Goal: Find specific page/section: Find specific page/section

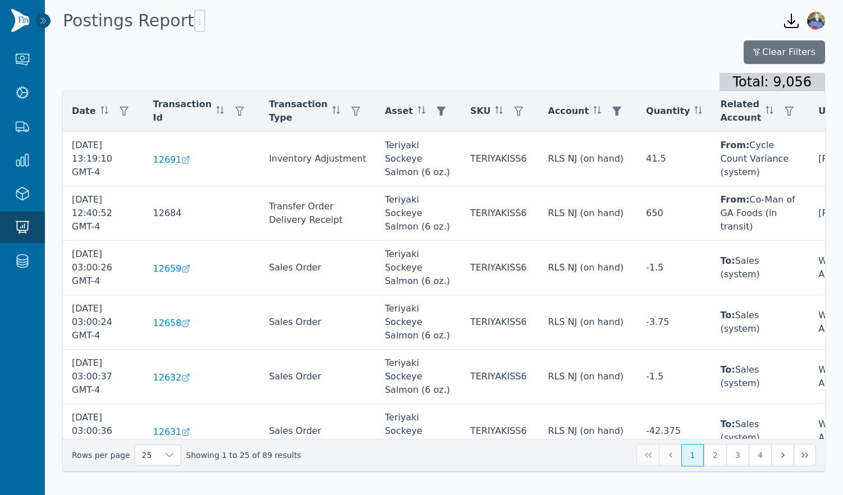
scroll to position [615, 0]
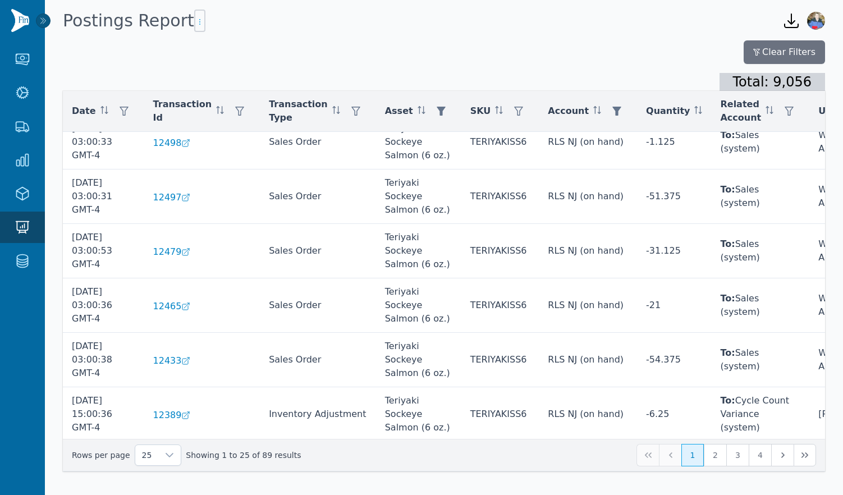
click at [195, 21] on icon "button" at bounding box center [199, 21] width 9 height 9
click at [213, 43] on span "Export .csv" at bounding box center [217, 44] width 64 height 9
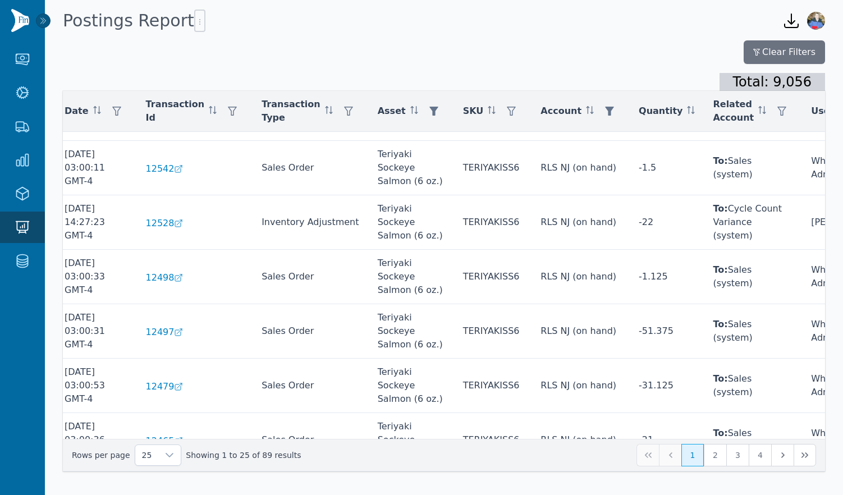
scroll to position [480, 7]
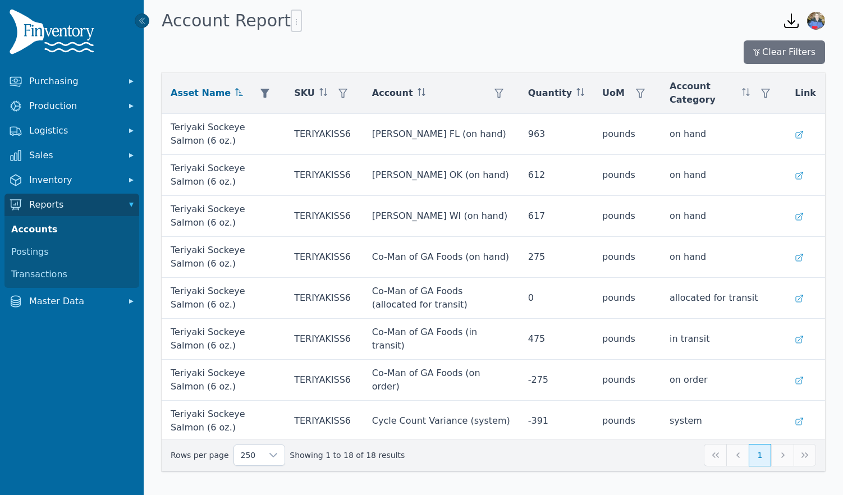
scroll to position [412, 0]
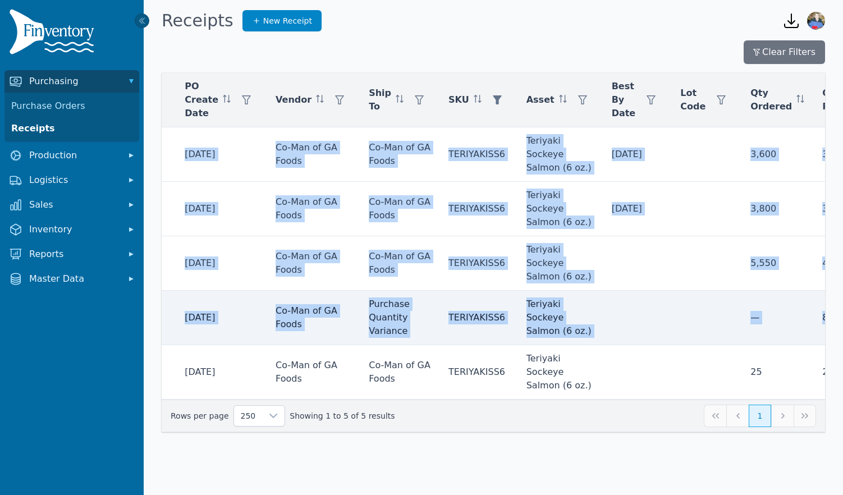
scroll to position [0, 280]
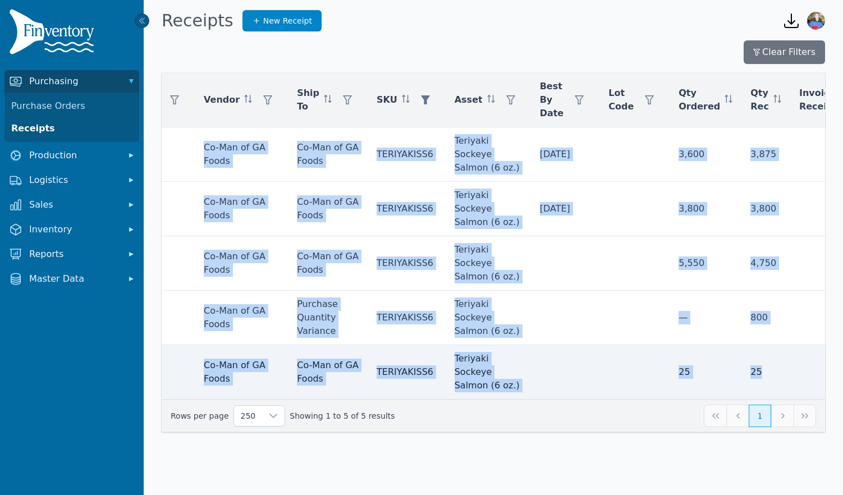
drag, startPoint x: 162, startPoint y: 153, endPoint x: 823, endPoint y: 372, distance: 696.6
click at [823, 372] on tbody "12487 11500 [DATE] Co-Man of GA Foods Co-Man of GA Foods TERIYAKISS6 Teriyaki S…" at bounding box center [381, 263] width 999 height 272
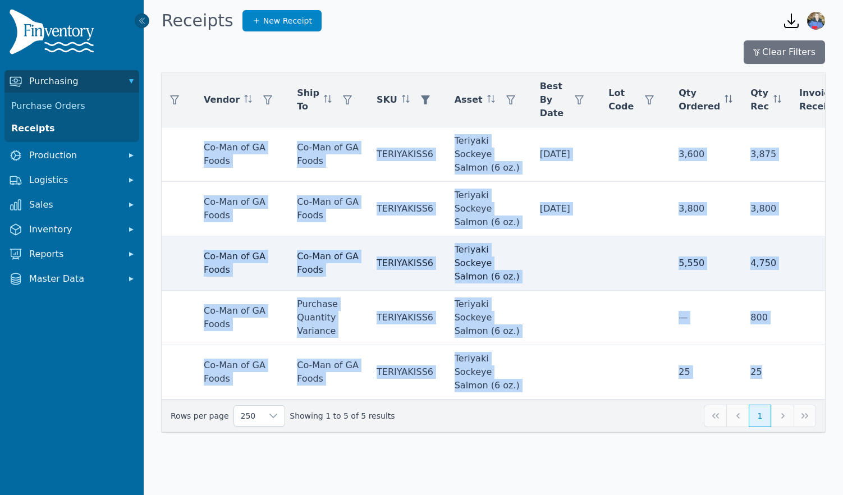
copy tbody "12487 11500 [DATE] Co-Man of GA Foods Co-Man of GA Foods TERIYAKISS6 Teriyaki S…"
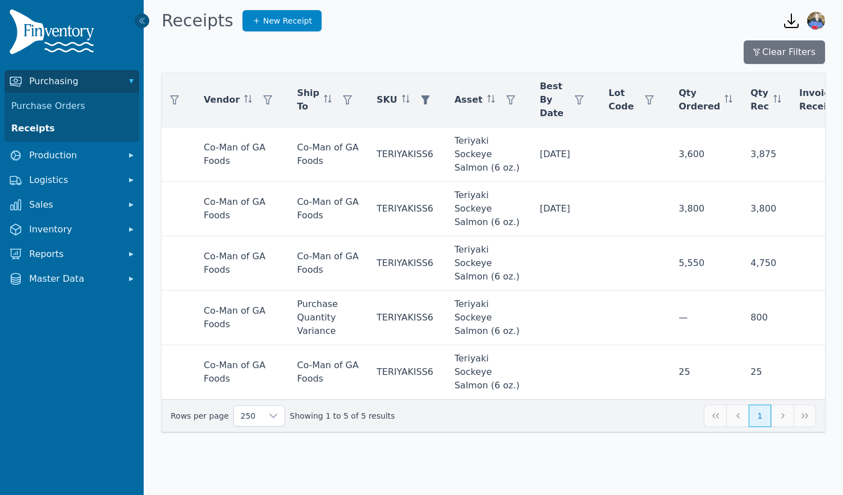
click at [554, 58] on div "Clear Filters" at bounding box center [493, 52] width 663 height 24
click at [421, 100] on icon "button" at bounding box center [425, 99] width 9 height 9
click at [507, 131] on div at bounding box center [500, 130] width 22 height 22
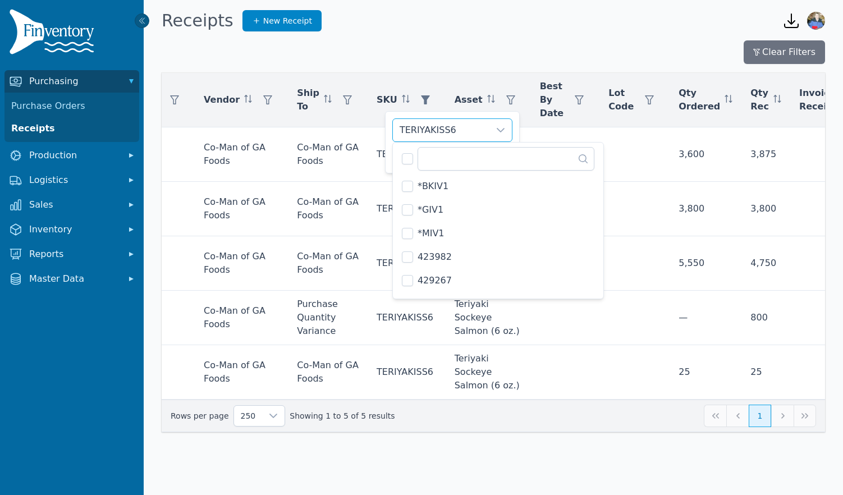
scroll to position [4988, 0]
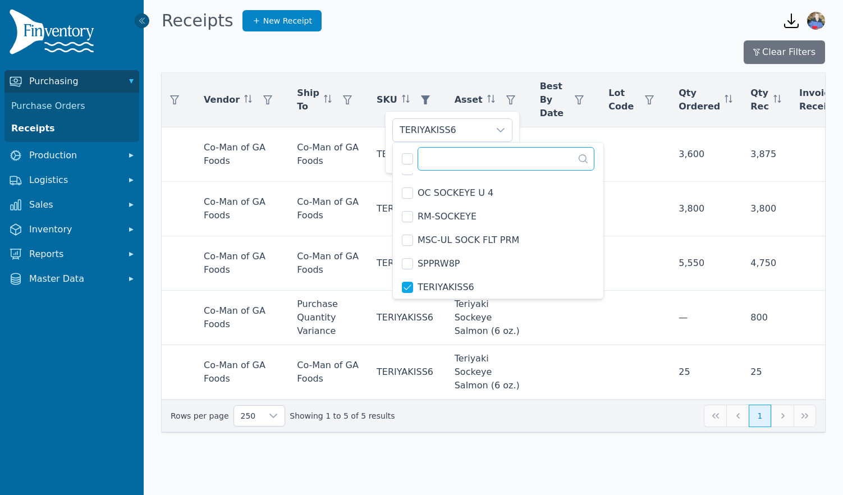
click at [473, 152] on input "text" at bounding box center [505, 159] width 177 height 24
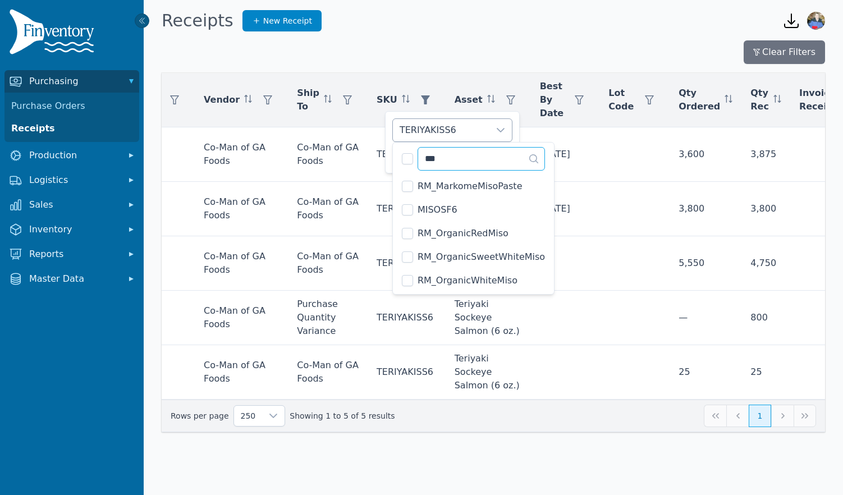
scroll to position [0, 0]
type input "****"
click at [449, 211] on span "MISOSF6" at bounding box center [437, 209] width 40 height 13
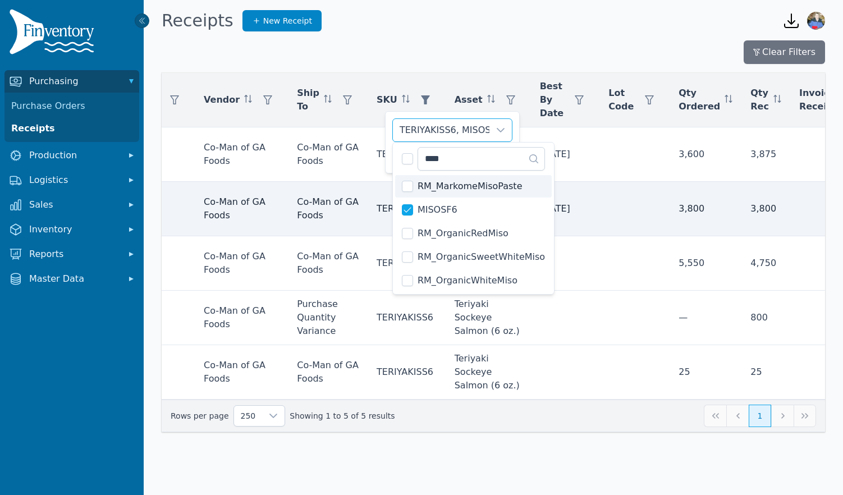
click at [599, 197] on td at bounding box center [634, 209] width 70 height 54
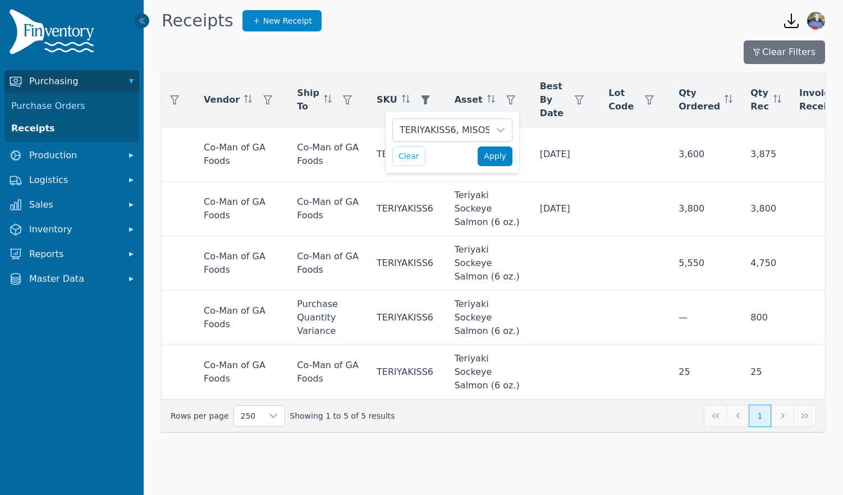
click at [499, 157] on span "Apply" at bounding box center [495, 156] width 22 height 12
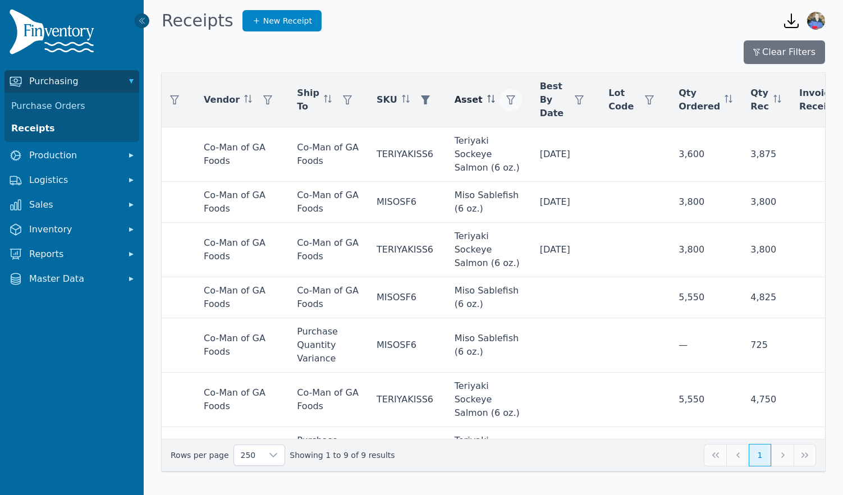
click at [506, 100] on icon "button" at bounding box center [510, 99] width 9 height 9
click at [582, 130] on icon at bounding box center [581, 130] width 9 height 9
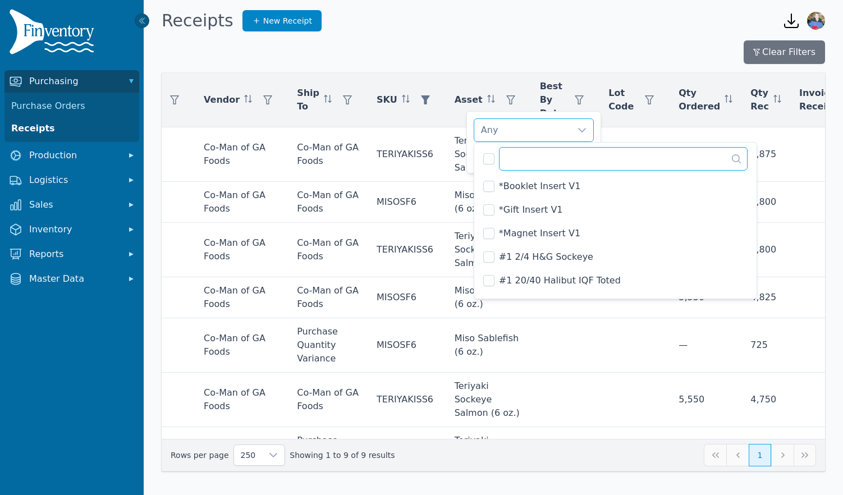
click at [531, 162] on input "text" at bounding box center [623, 159] width 249 height 24
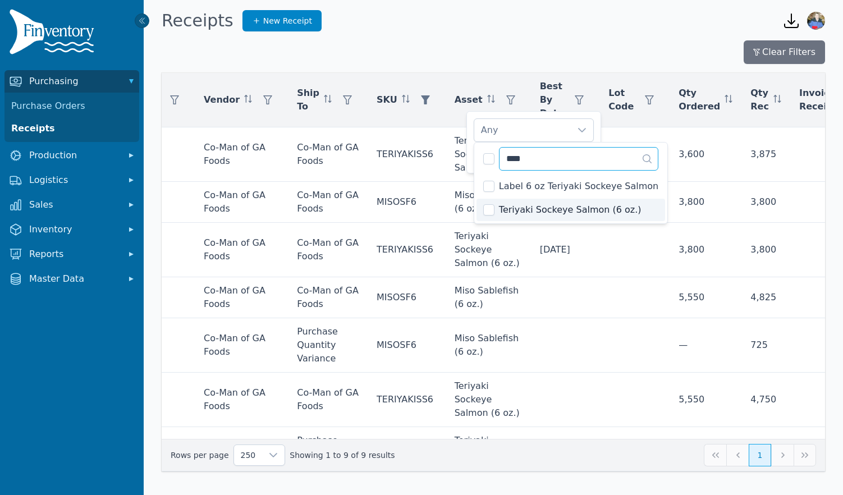
type input "****"
click at [557, 210] on span "Teriyaki Sockeye Salmon (6 oz.)" at bounding box center [570, 209] width 142 height 13
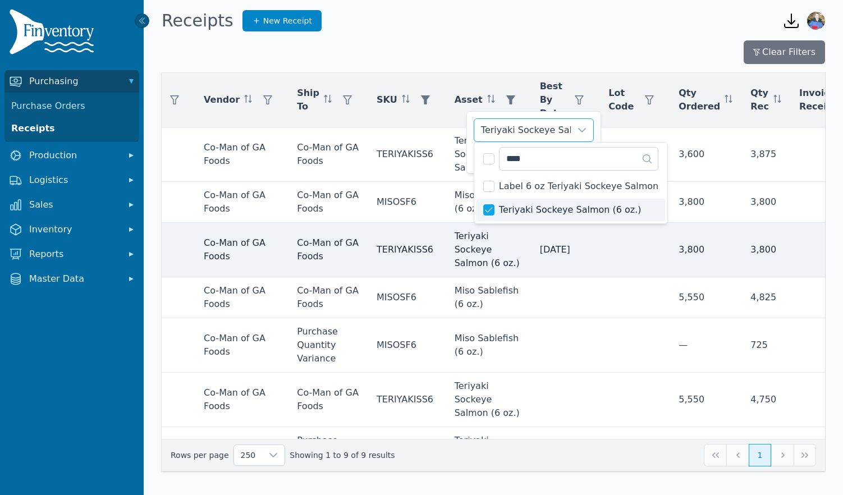
click at [599, 237] on td at bounding box center [634, 250] width 70 height 54
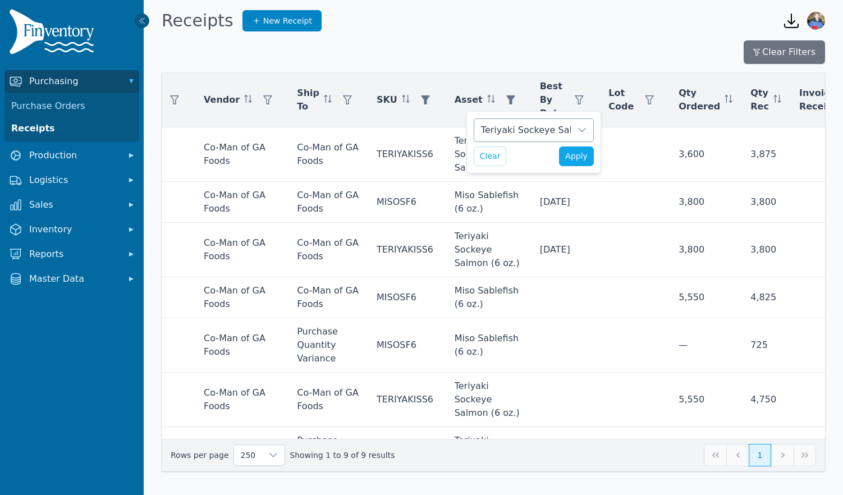
click at [582, 130] on icon at bounding box center [581, 130] width 9 height 9
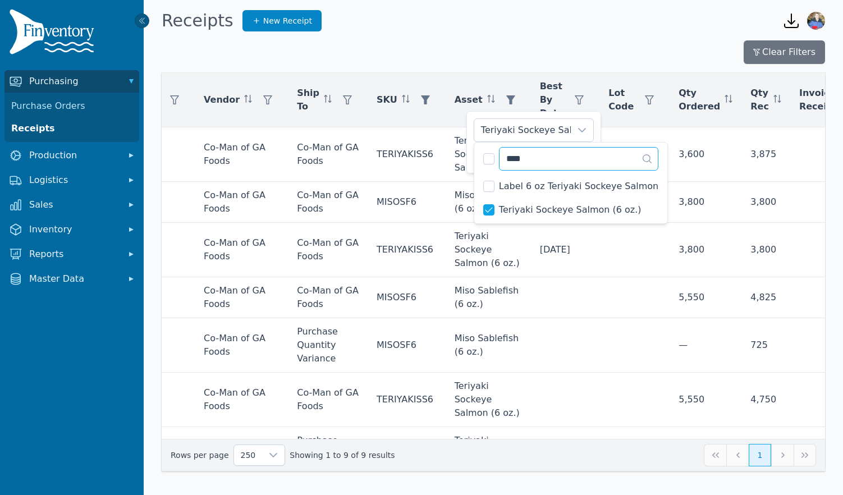
drag, startPoint x: 544, startPoint y: 158, endPoint x: 494, endPoint y: 163, distance: 50.2
click at [494, 163] on div "**** 2 results are available" at bounding box center [570, 157] width 193 height 30
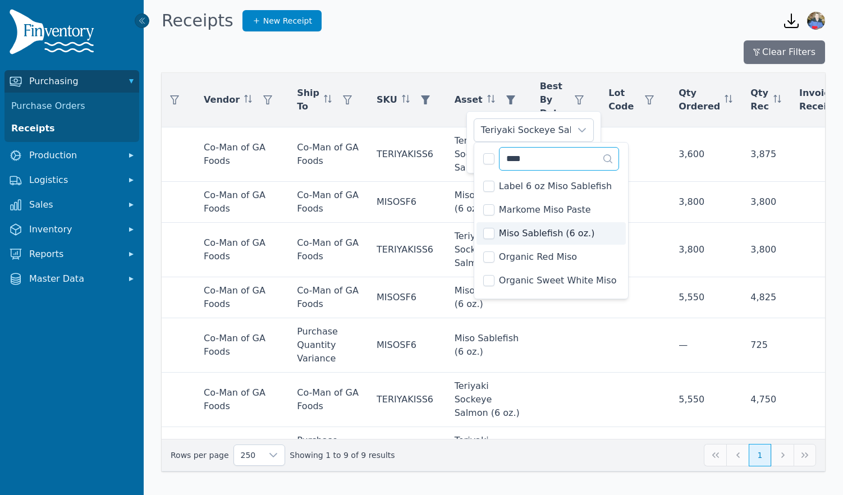
type input "****"
click at [544, 234] on span "Miso Sablefish (6 oz.)" at bounding box center [547, 233] width 96 height 13
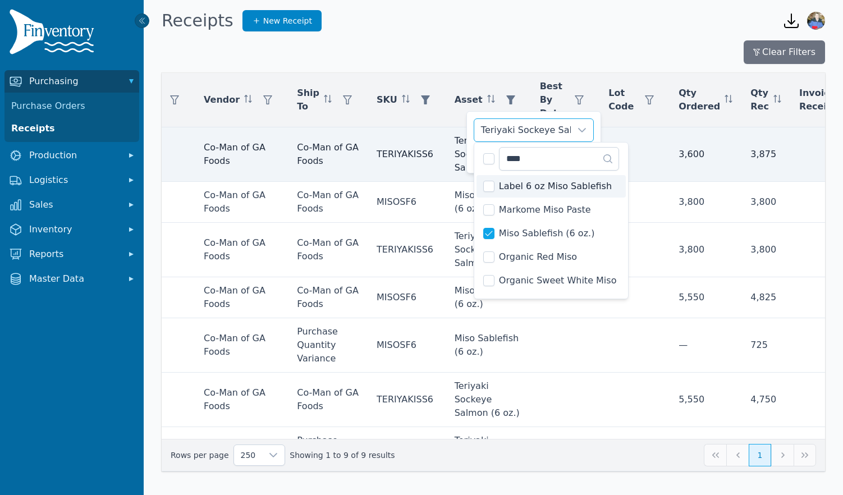
click at [605, 133] on td at bounding box center [634, 154] width 70 height 54
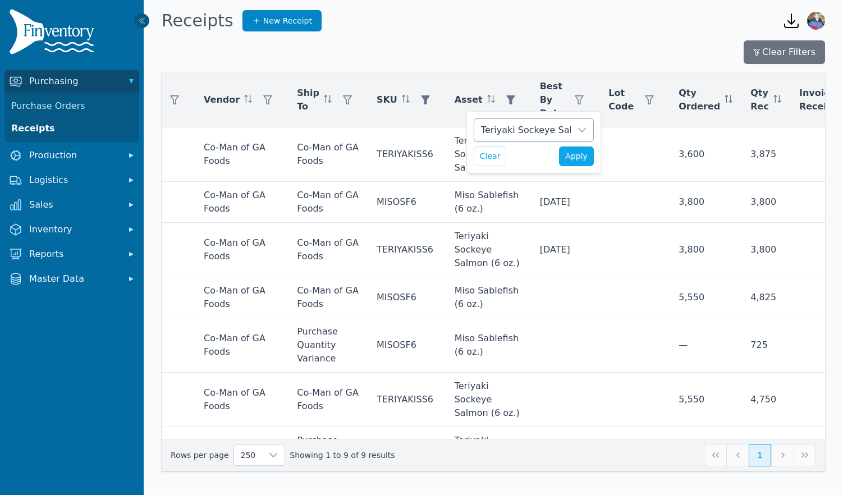
click at [574, 130] on div at bounding box center [582, 130] width 22 height 22
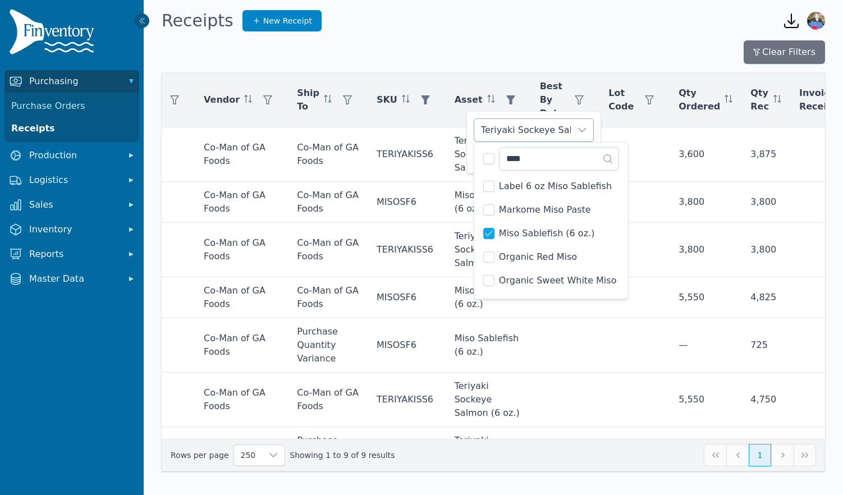
click at [582, 131] on icon at bounding box center [582, 130] width 8 height 4
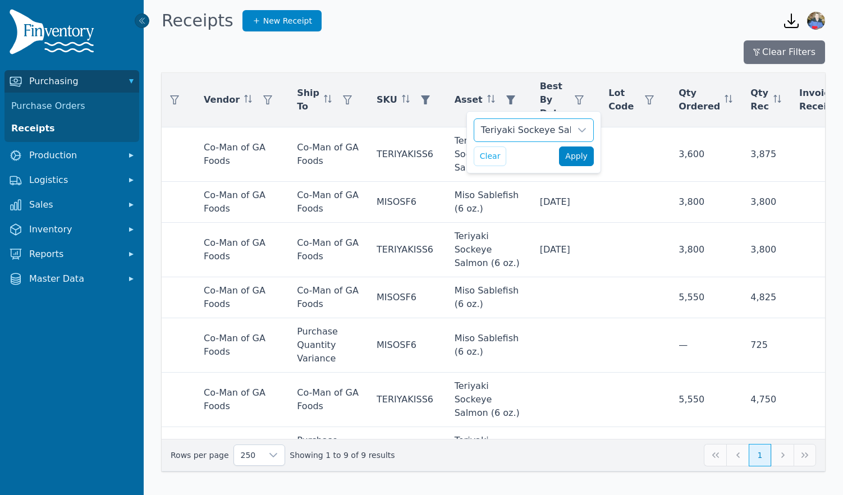
click at [578, 154] on span "Apply" at bounding box center [576, 156] width 22 height 12
click at [506, 96] on icon "button" at bounding box center [510, 99] width 9 height 9
click at [580, 128] on icon at bounding box center [581, 130] width 9 height 9
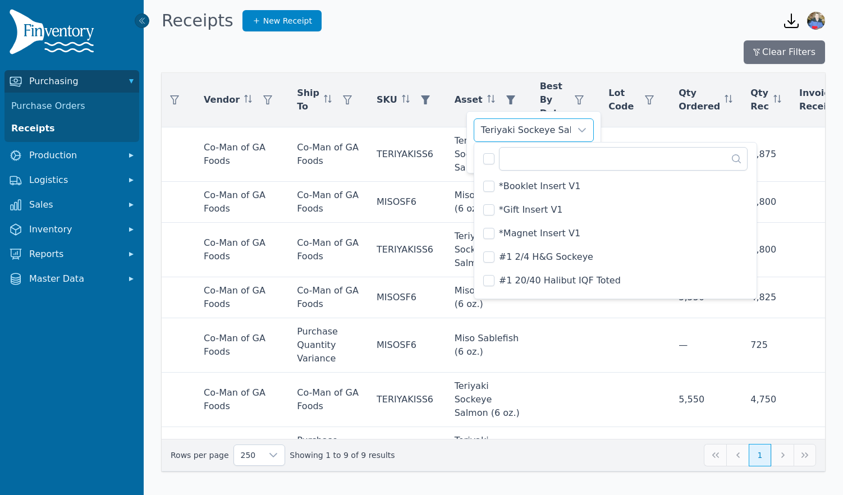
scroll to position [2703, 0]
